Goal: Transaction & Acquisition: Purchase product/service

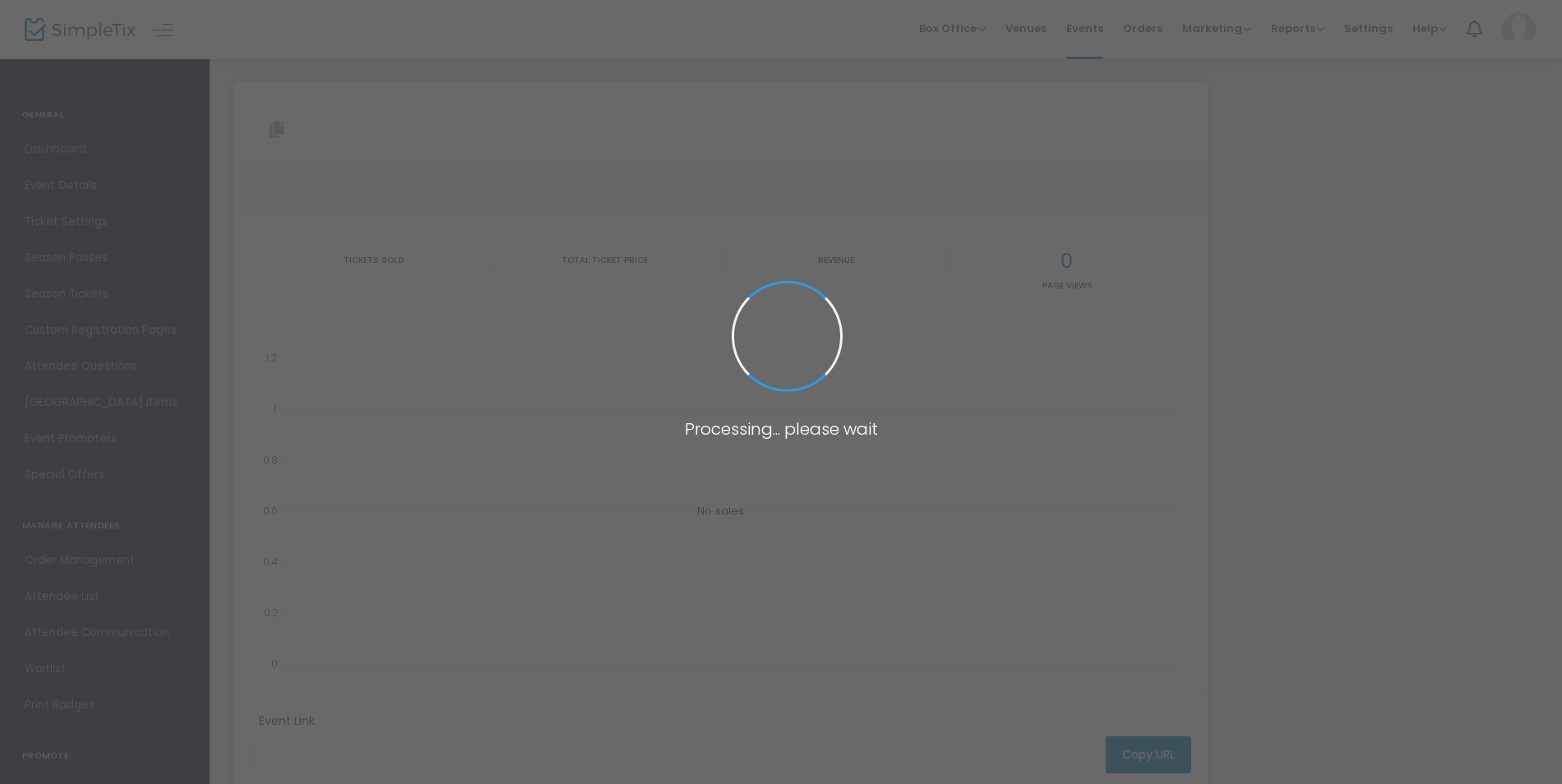
type input "[URL][DOMAIN_NAME]"
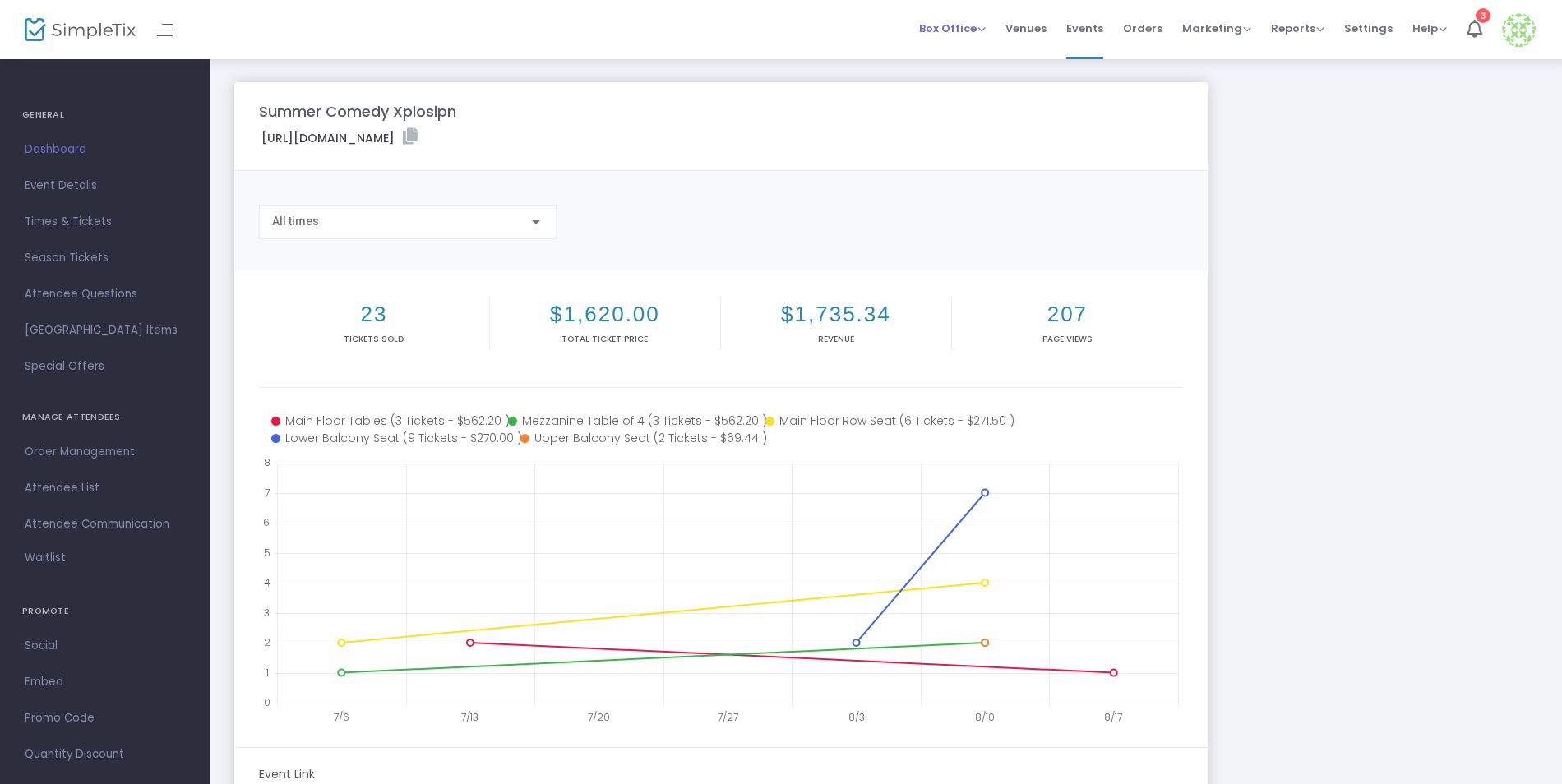
click at [949, 27] on span "Box Office" at bounding box center [952, 28] width 67 height 16
click at [997, 57] on li "Sell Tickets" at bounding box center [978, 55] width 118 height 32
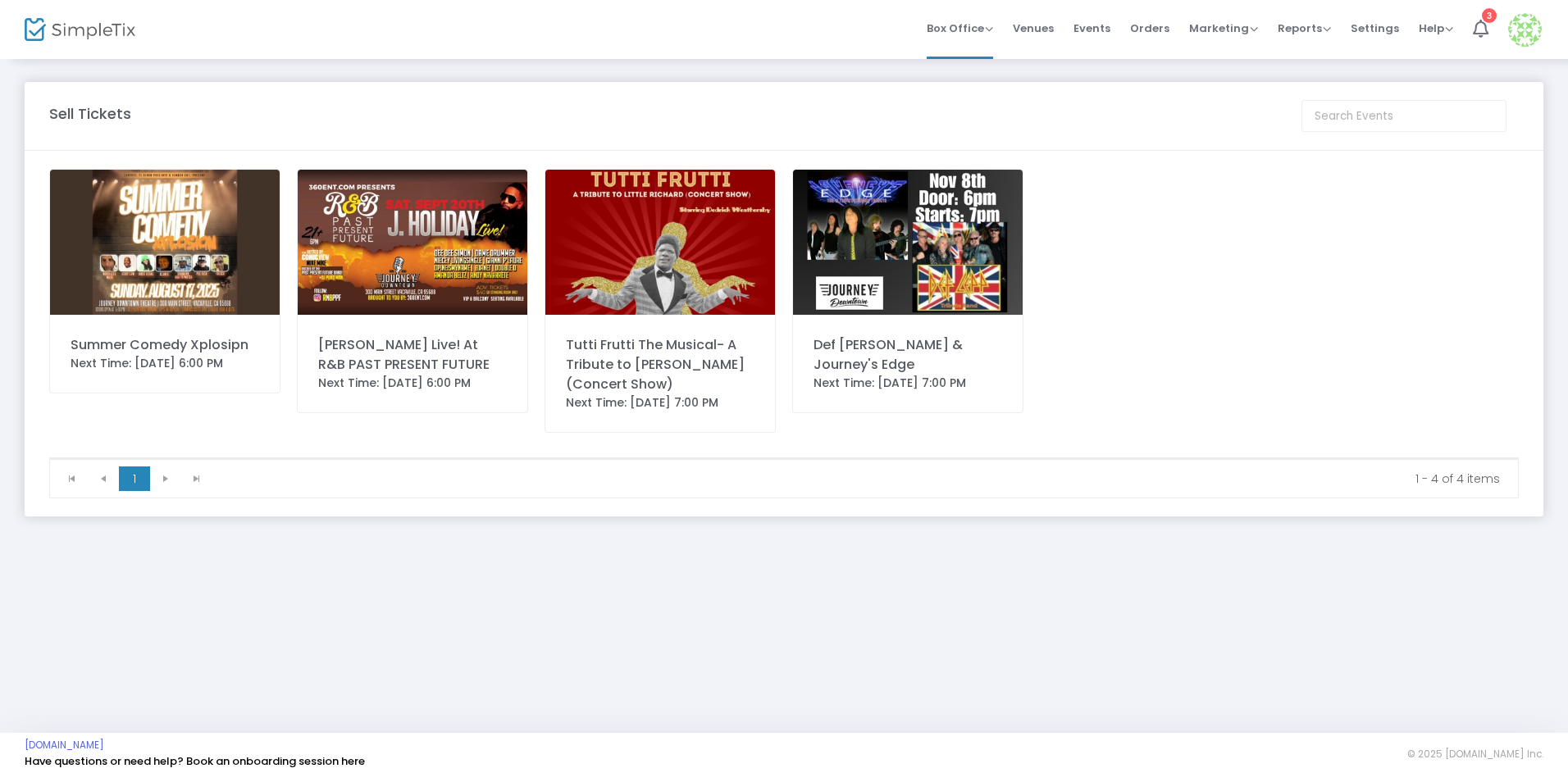
click at [204, 298] on img at bounding box center [164, 242] width 229 height 145
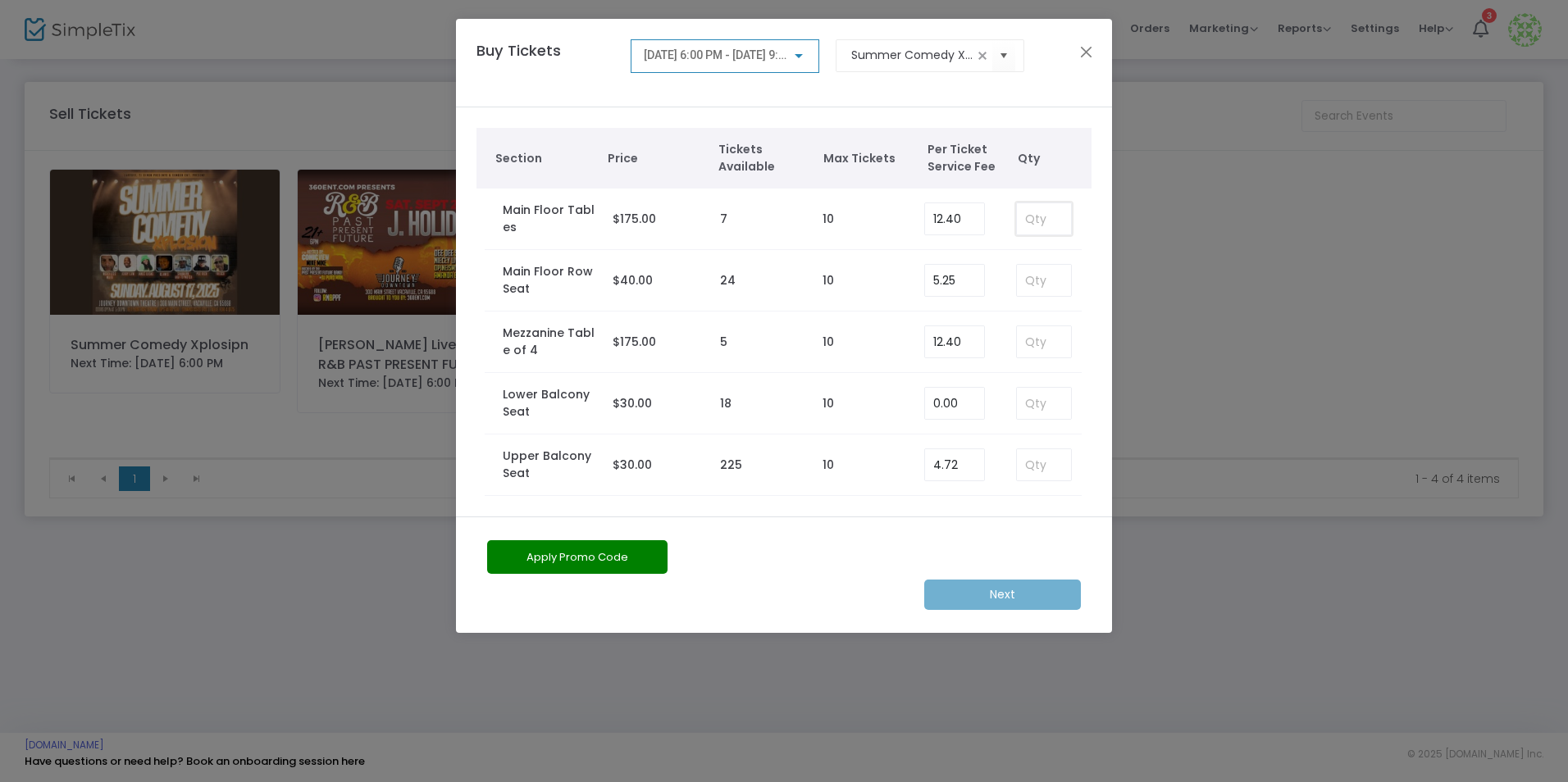
click at [1045, 229] on input at bounding box center [1045, 219] width 54 height 31
type input "1"
click at [1027, 594] on m-button "Next" at bounding box center [1003, 595] width 157 height 30
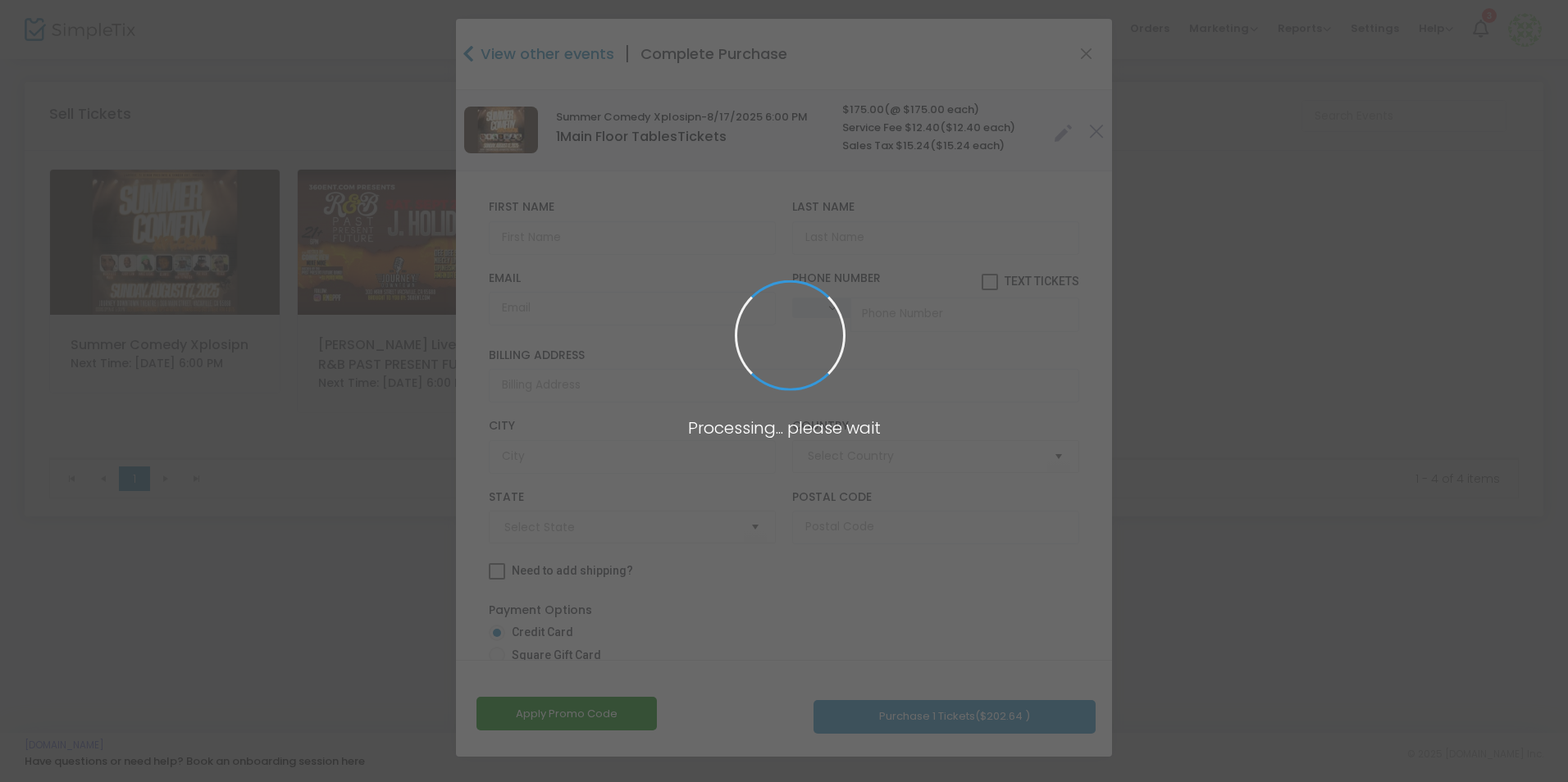
type input "[GEOGRAPHIC_DATA]"
type input "[US_STATE]"
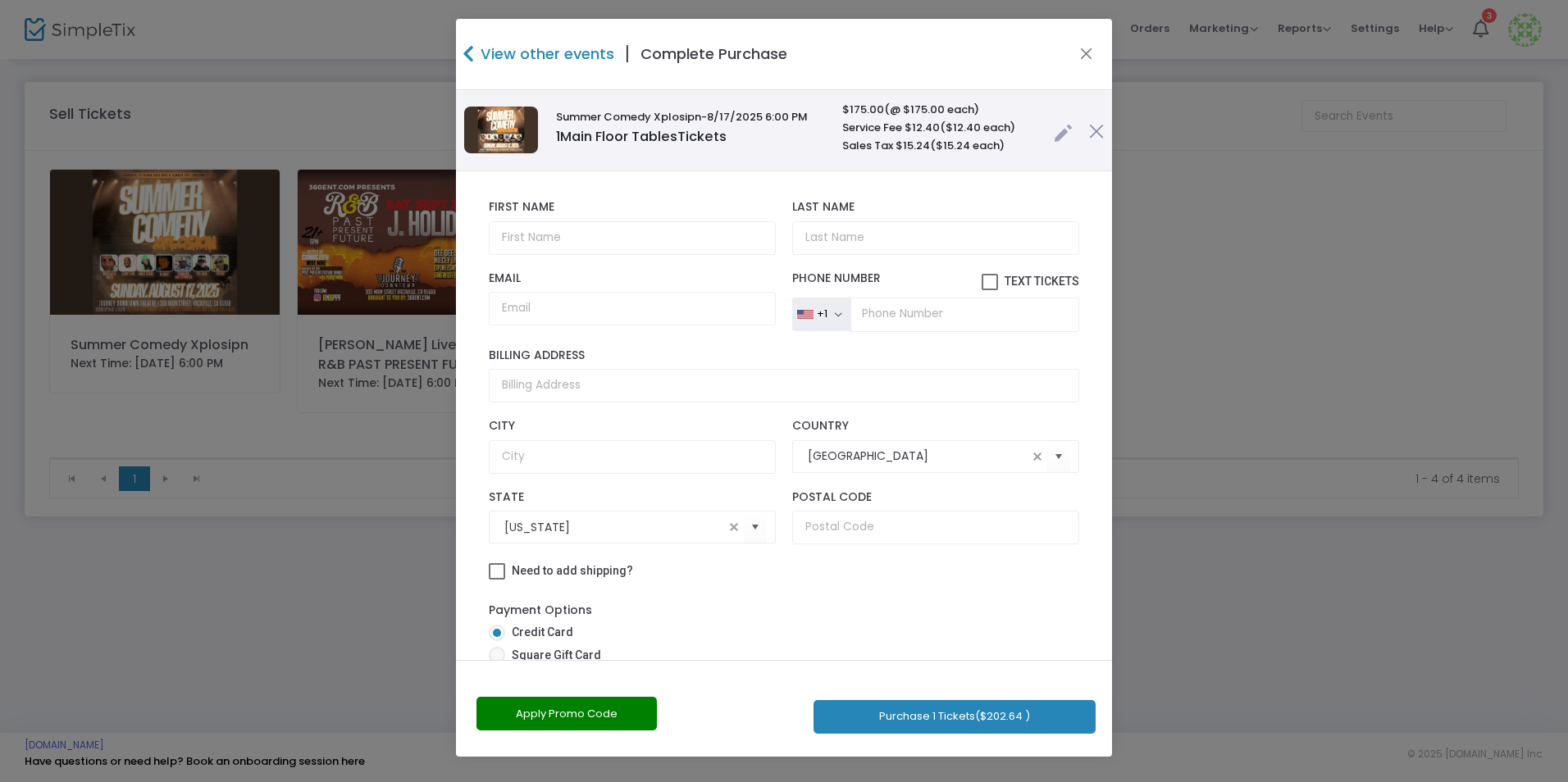
click at [1089, 127] on img at bounding box center [1096, 131] width 15 height 15
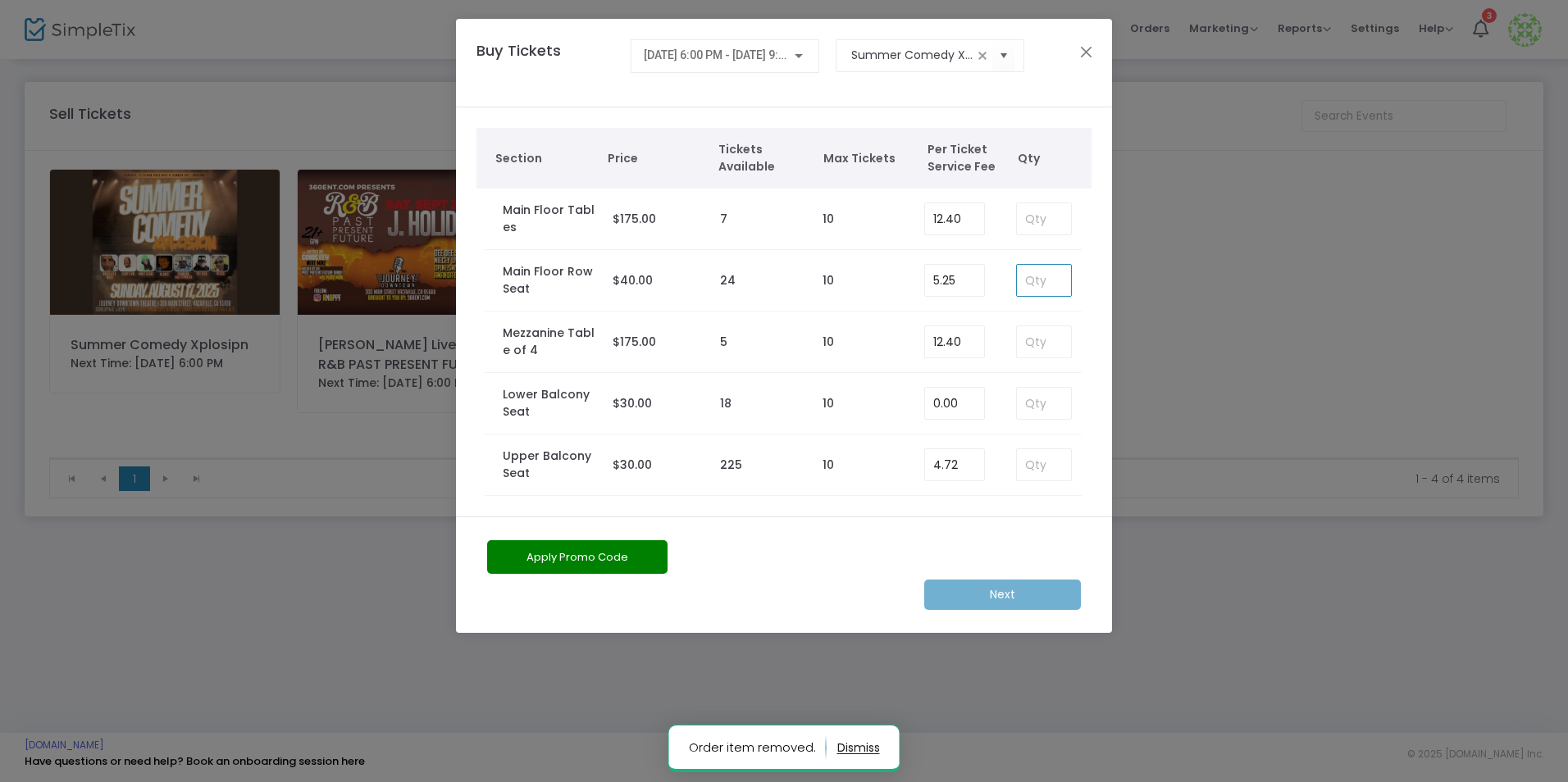
click at [1039, 273] on input at bounding box center [1045, 280] width 54 height 31
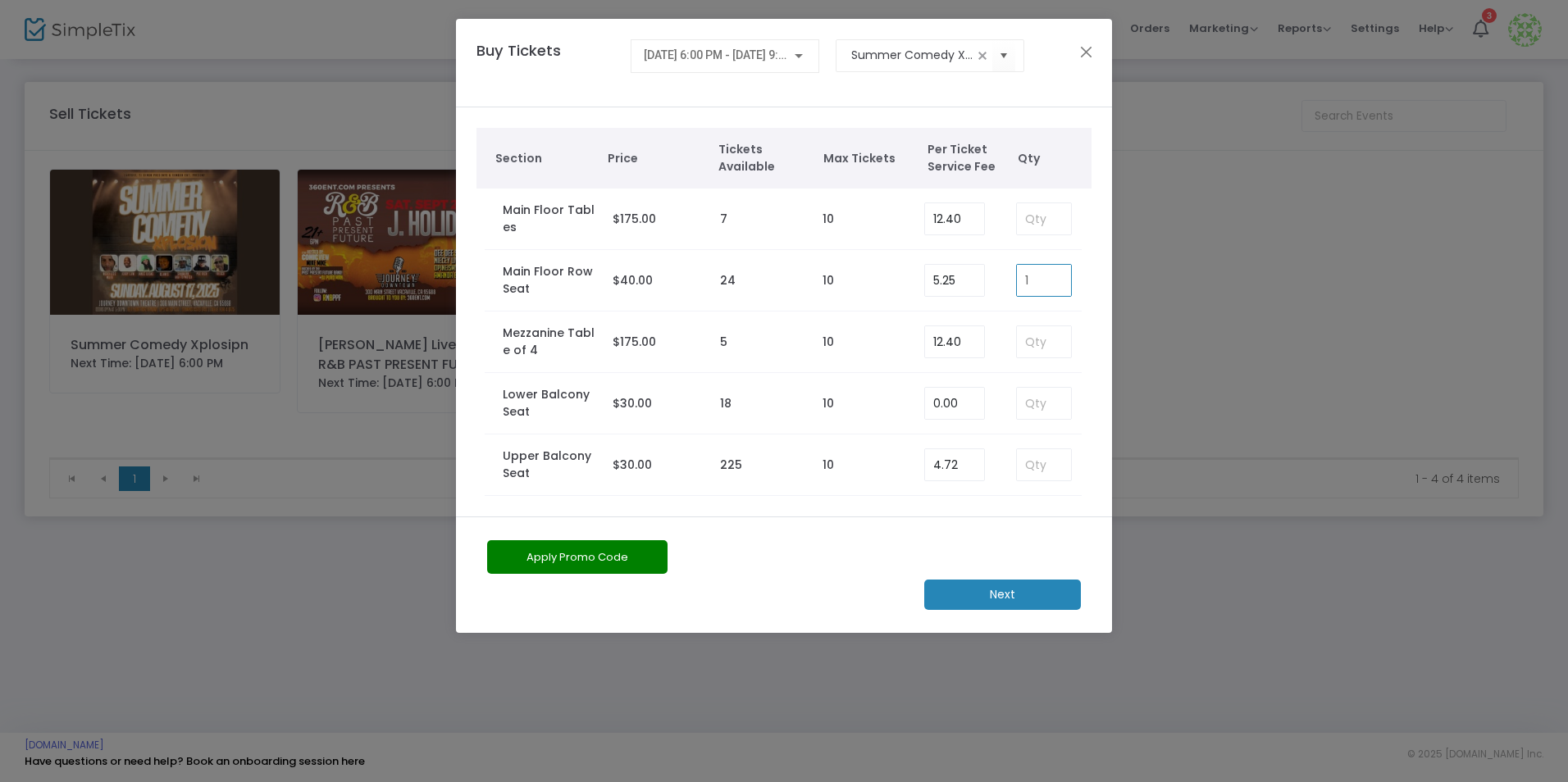
type input "1"
click at [1048, 600] on m-button "Next" at bounding box center [1003, 595] width 157 height 30
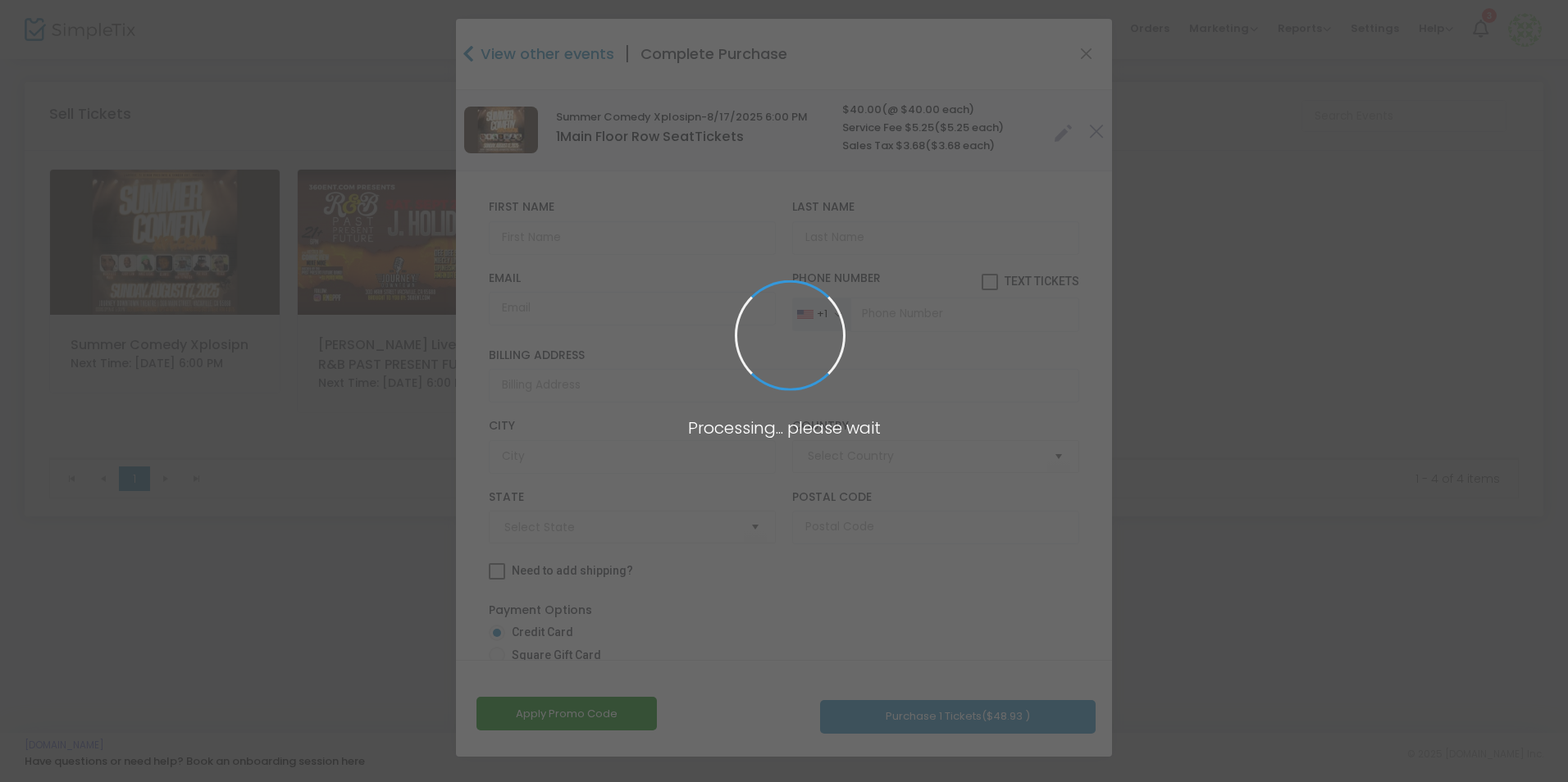
type input "[GEOGRAPHIC_DATA]"
type input "[US_STATE]"
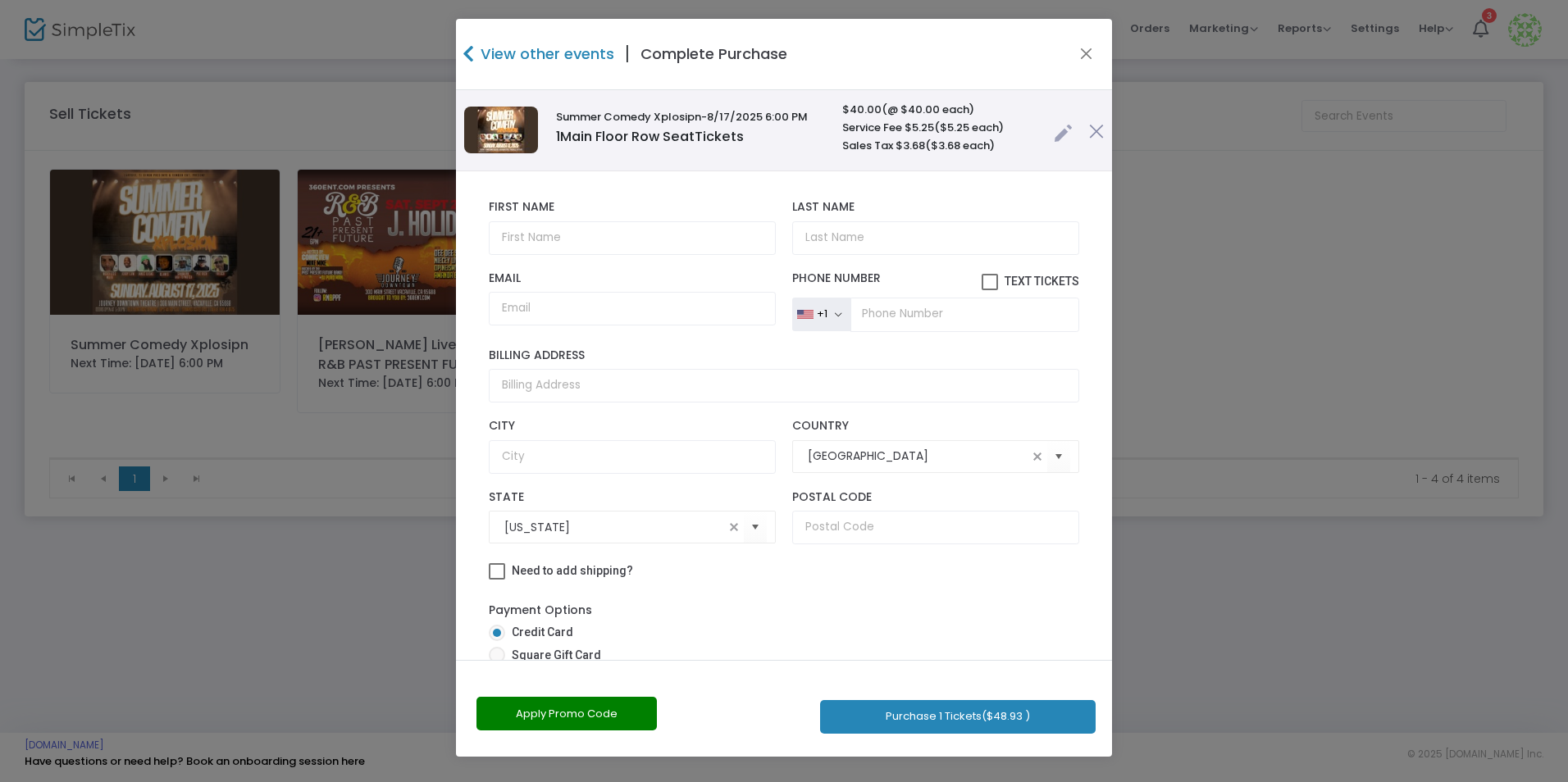
scroll to position [161, 0]
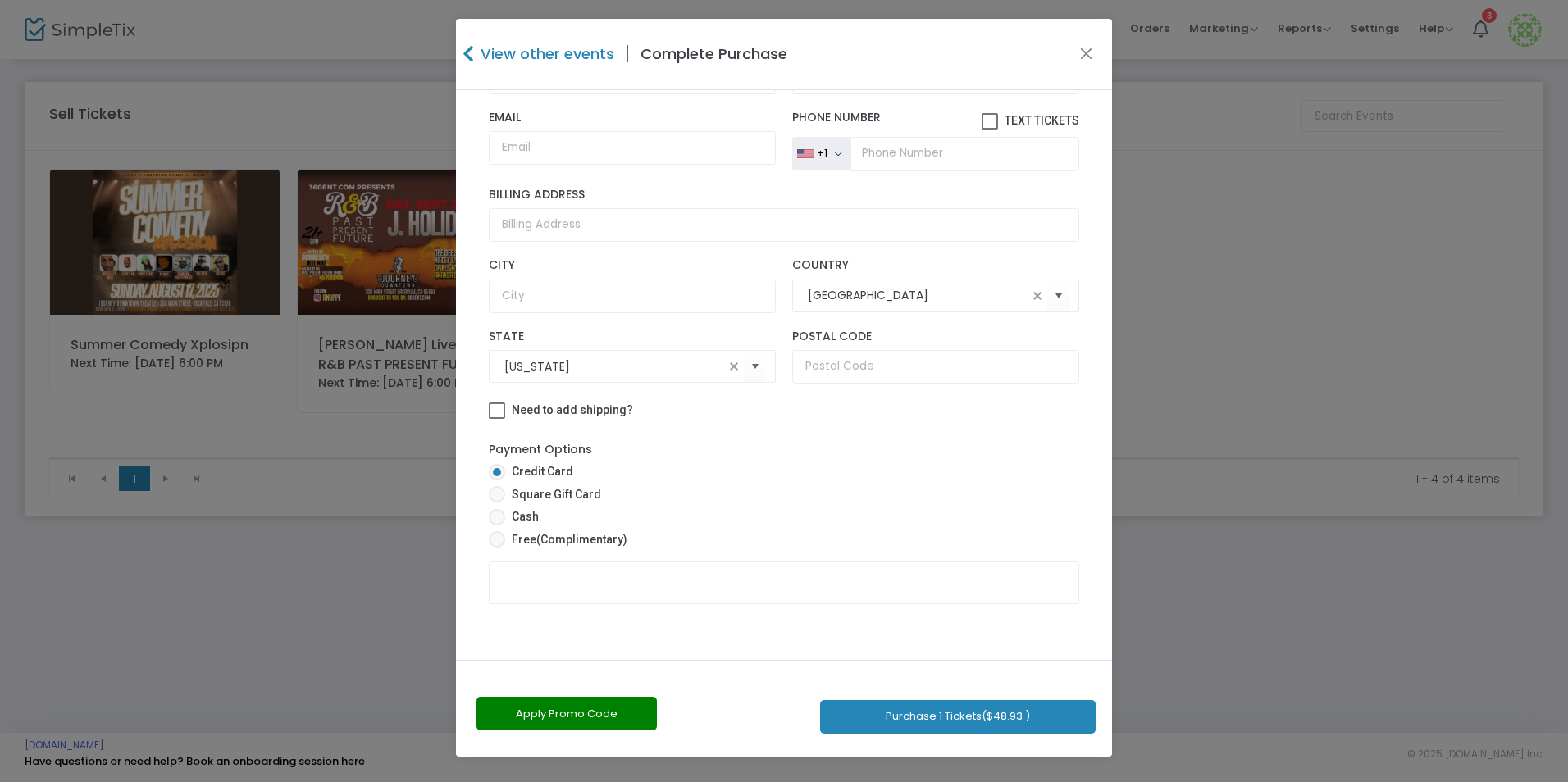
click at [984, 710] on button "Purchase 1 Tickets ($48.93 )" at bounding box center [957, 716] width 275 height 34
